Goal: Transaction & Acquisition: Purchase product/service

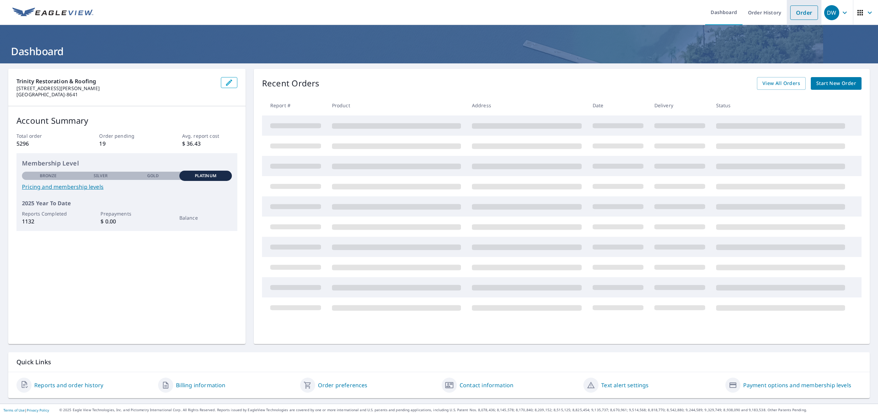
click at [796, 9] on link "Order" at bounding box center [804, 12] width 28 height 14
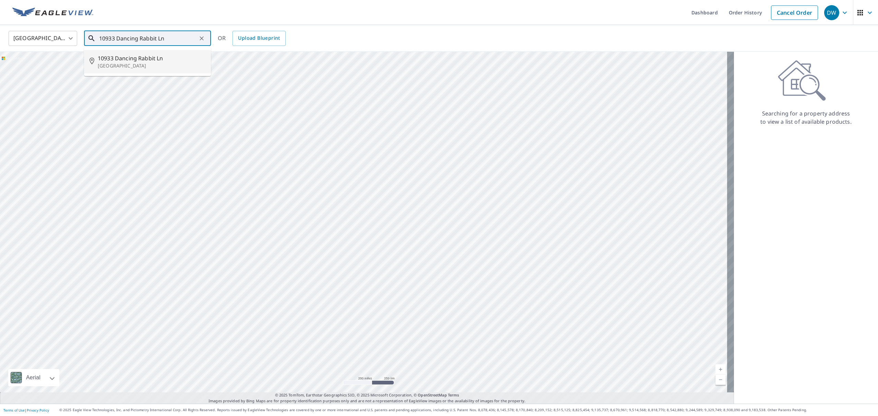
click at [170, 58] on span "10933 Dancing Rabbit Ln" at bounding box center [152, 58] width 108 height 8
type input "[STREET_ADDRESS]"
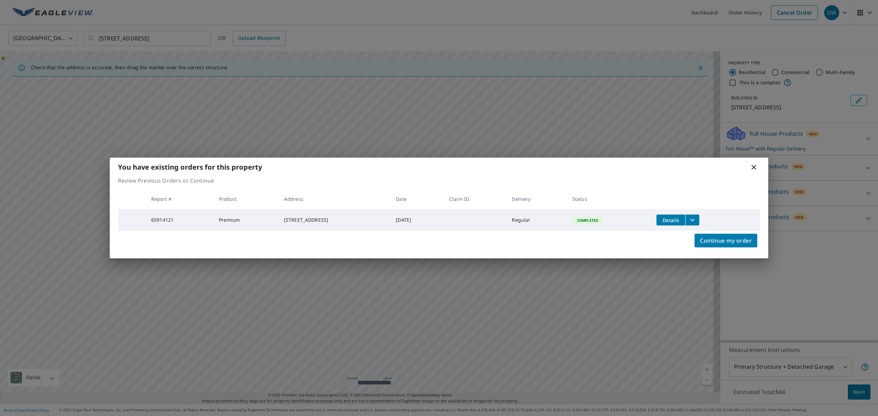
click at [681, 219] on span "Details" at bounding box center [670, 220] width 21 height 7
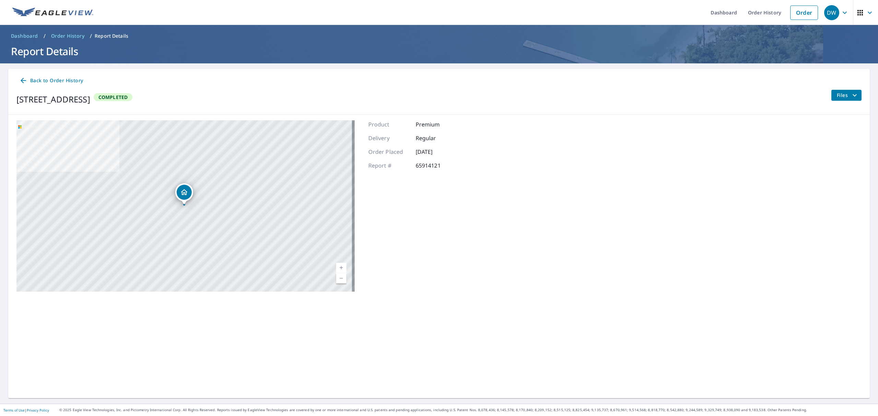
click at [831, 95] on button "Files" at bounding box center [846, 95] width 31 height 11
click at [828, 144] on span "PDF" at bounding box center [821, 145] width 22 height 8
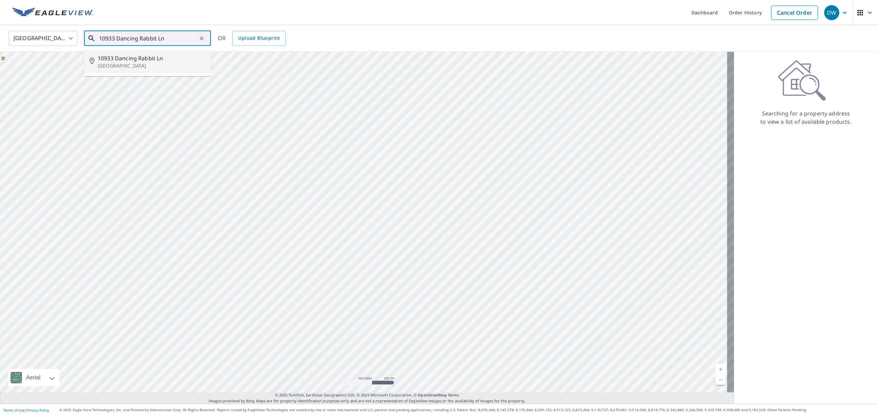
click at [148, 58] on span "10933 Dancing Rabbit Ln" at bounding box center [152, 58] width 108 height 8
type input "[STREET_ADDRESS]"
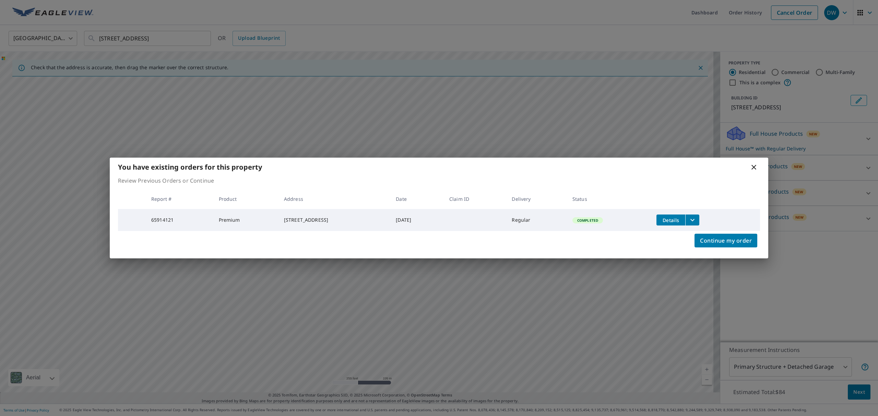
click at [753, 166] on icon at bounding box center [753, 167] width 8 height 8
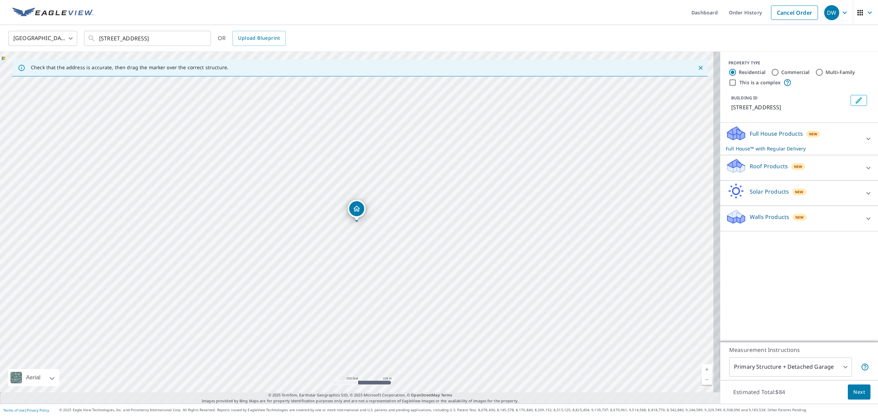
click at [860, 176] on div at bounding box center [868, 168] width 16 height 16
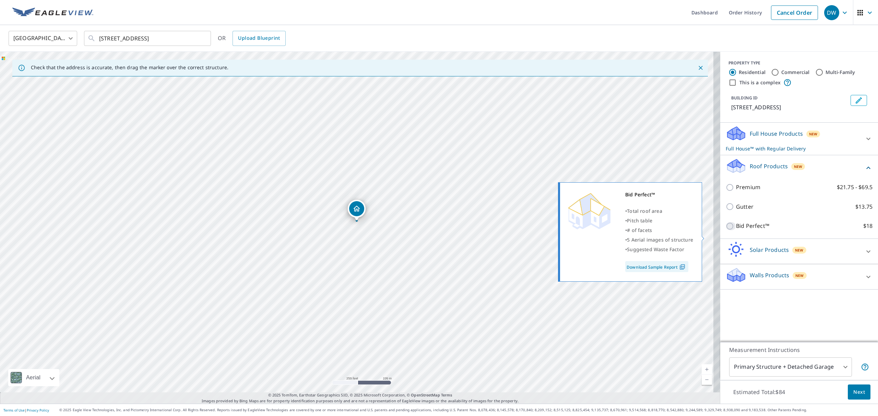
click at [725, 230] on input "Bid Perfect™ $18" at bounding box center [730, 226] width 10 height 8
checkbox input "true"
checkbox input "false"
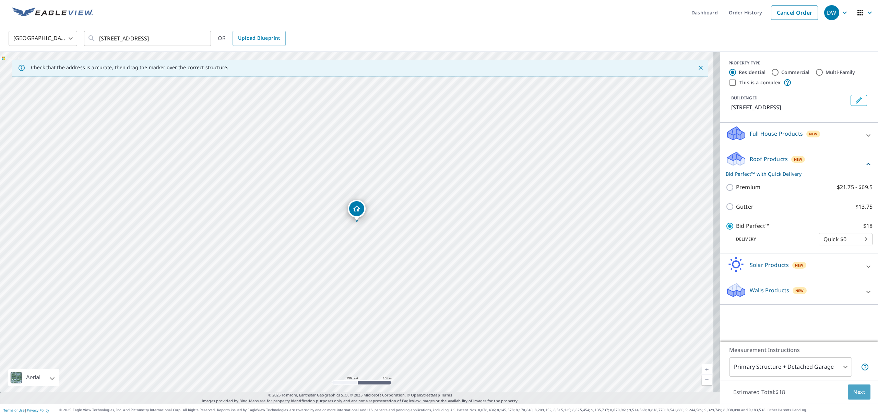
click at [853, 388] on span "Next" at bounding box center [859, 392] width 12 height 9
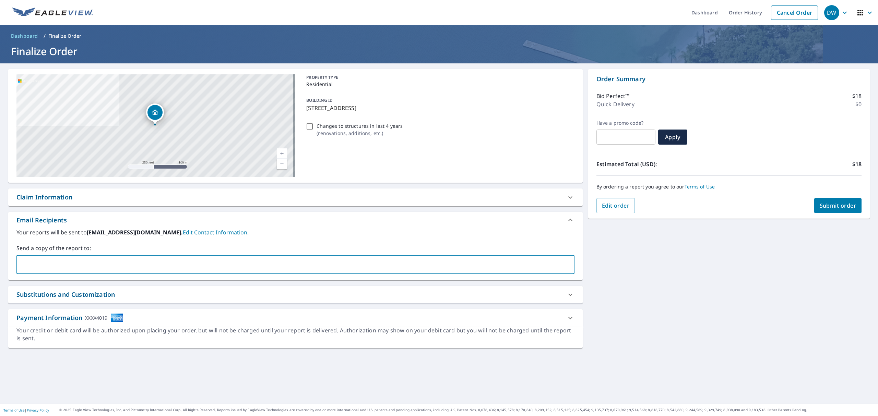
click at [117, 264] on input "text" at bounding box center [290, 264] width 541 height 13
type input "[EMAIL_ADDRESS][DOMAIN_NAME]"
click at [830, 202] on span "Submit order" at bounding box center [837, 206] width 37 height 8
checkbox input "true"
